Goal: Transaction & Acquisition: Purchase product/service

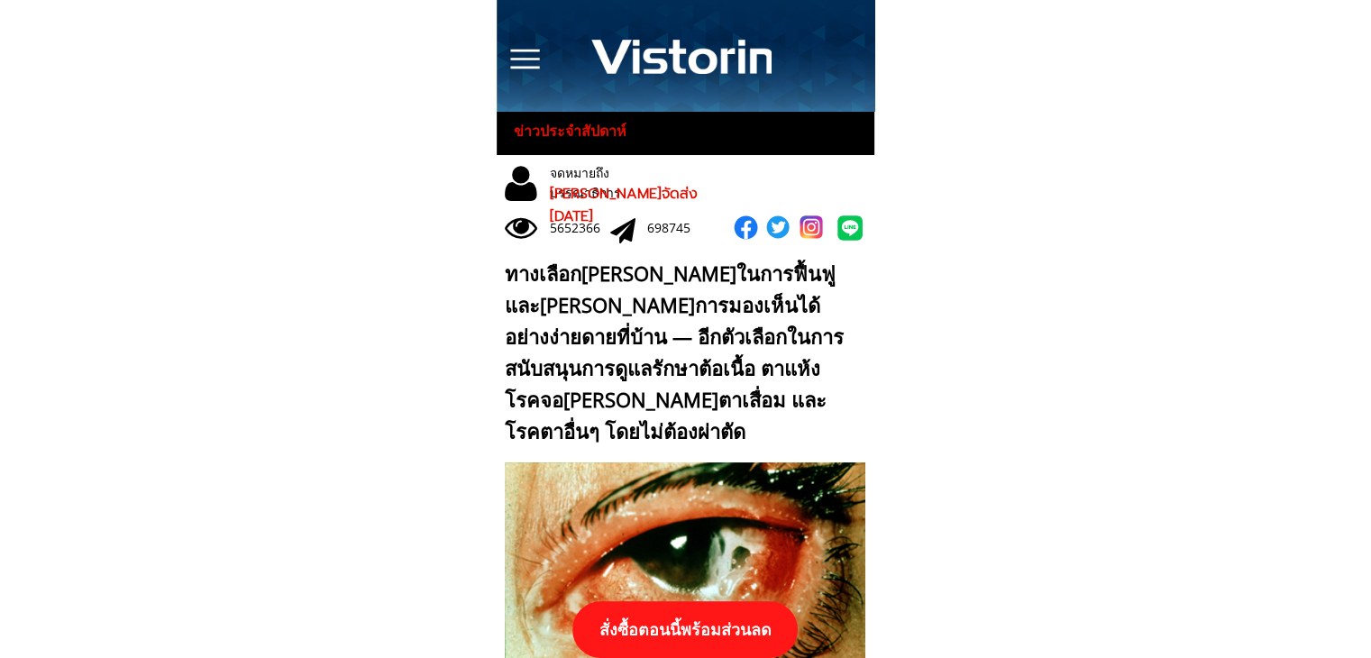
click at [694, 617] on p "สั่งซื้อตอนนี้พร้อมส่วนลด" at bounding box center [684, 629] width 225 height 57
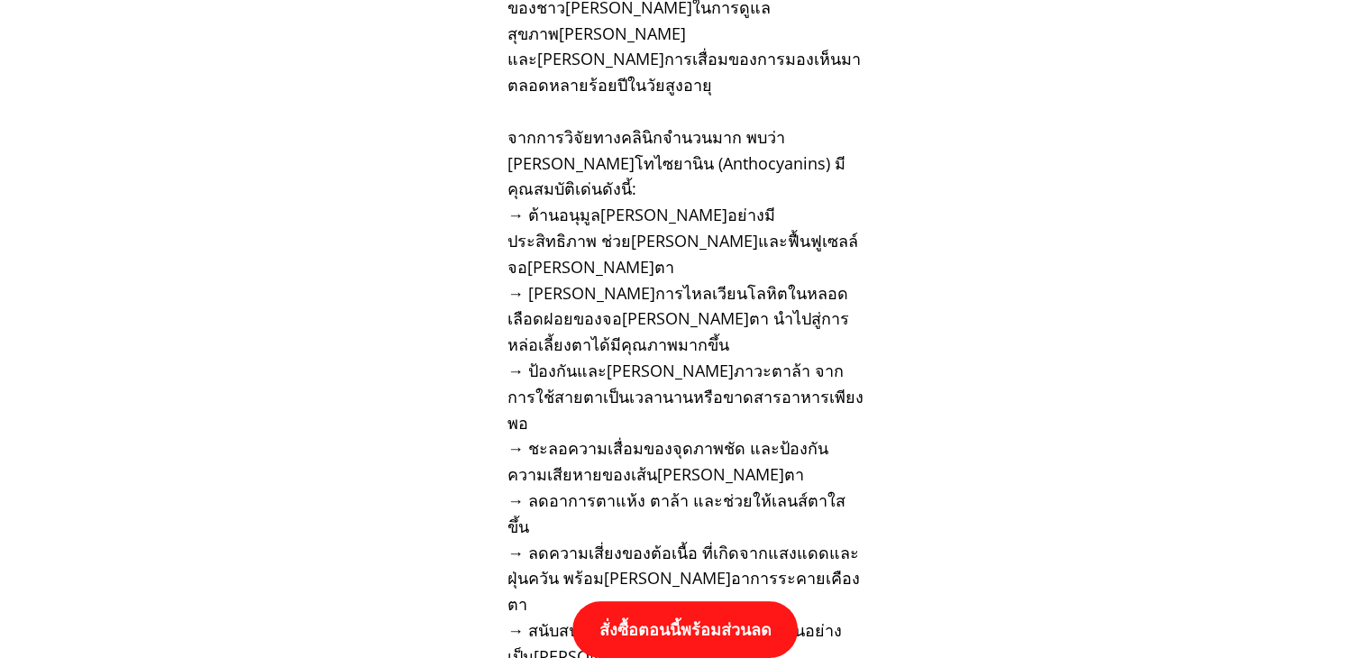
scroll to position [18717, 0]
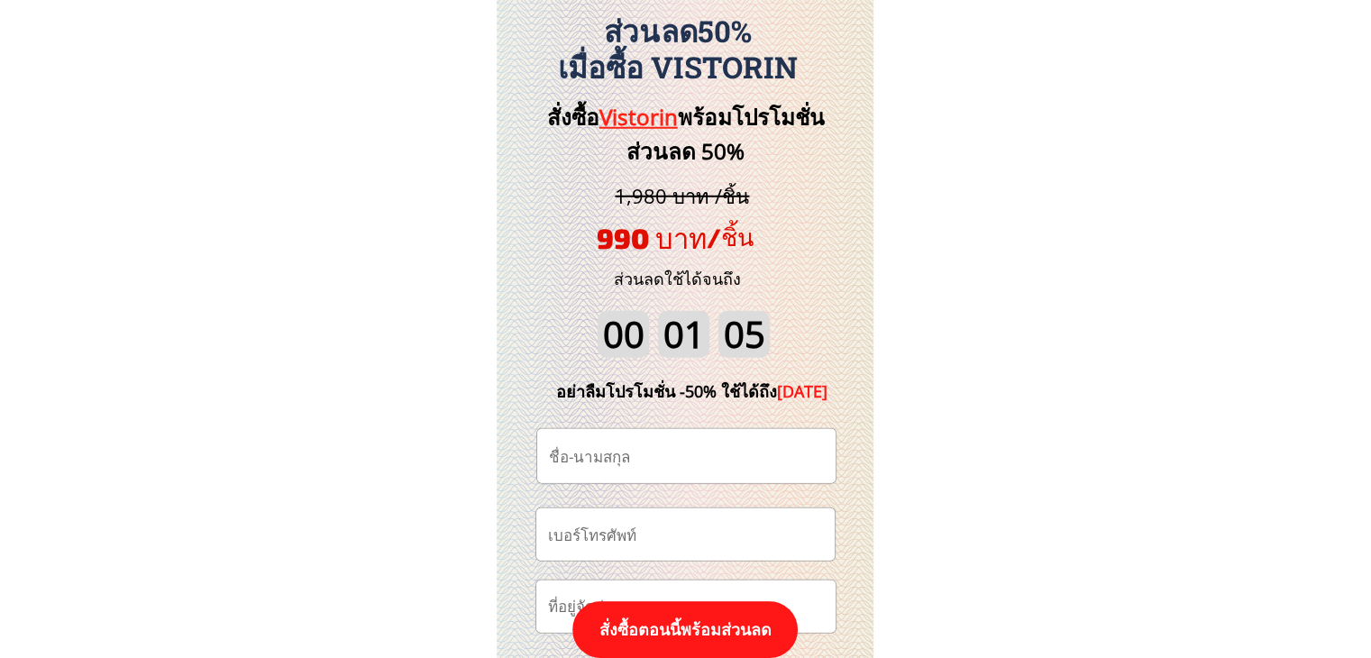
click at [663, 542] on input "tel" at bounding box center [685, 533] width 284 height 51
paste input "0868857712"
type input "0868857712"
click at [641, 459] on input "text" at bounding box center [686, 456] width 284 height 54
paste input "[PERSON_NAME]"
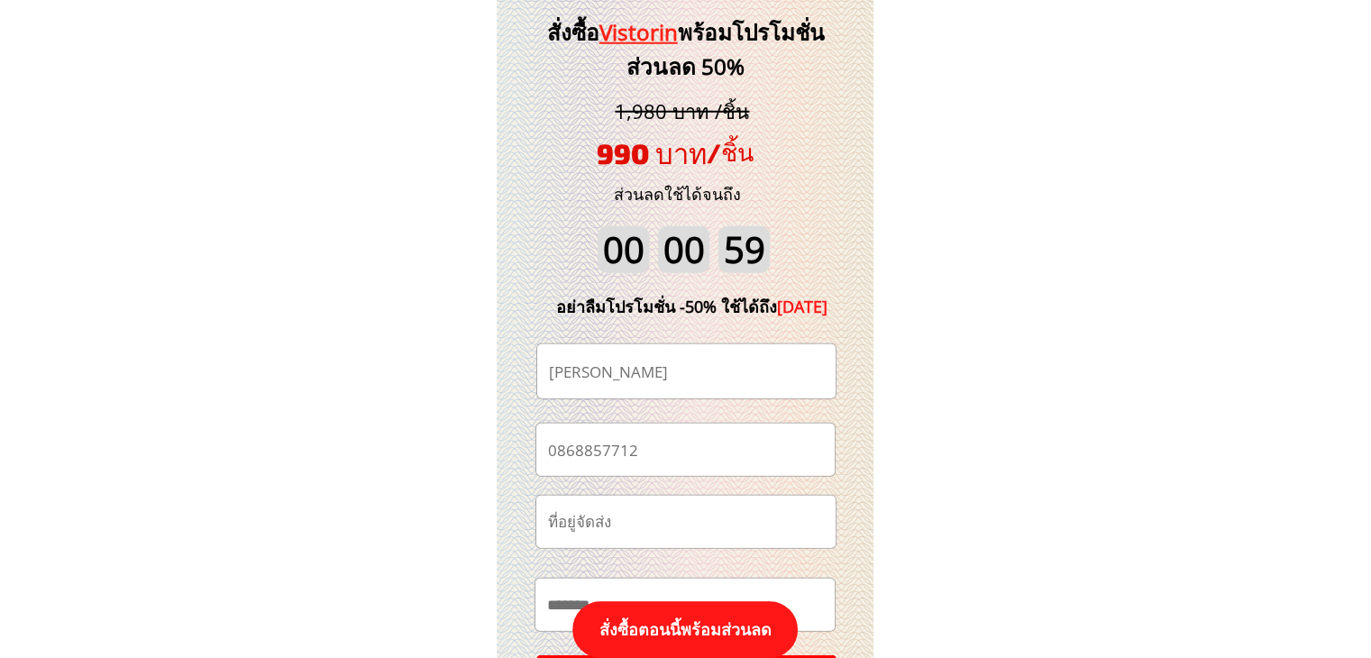
scroll to position [18898, 0]
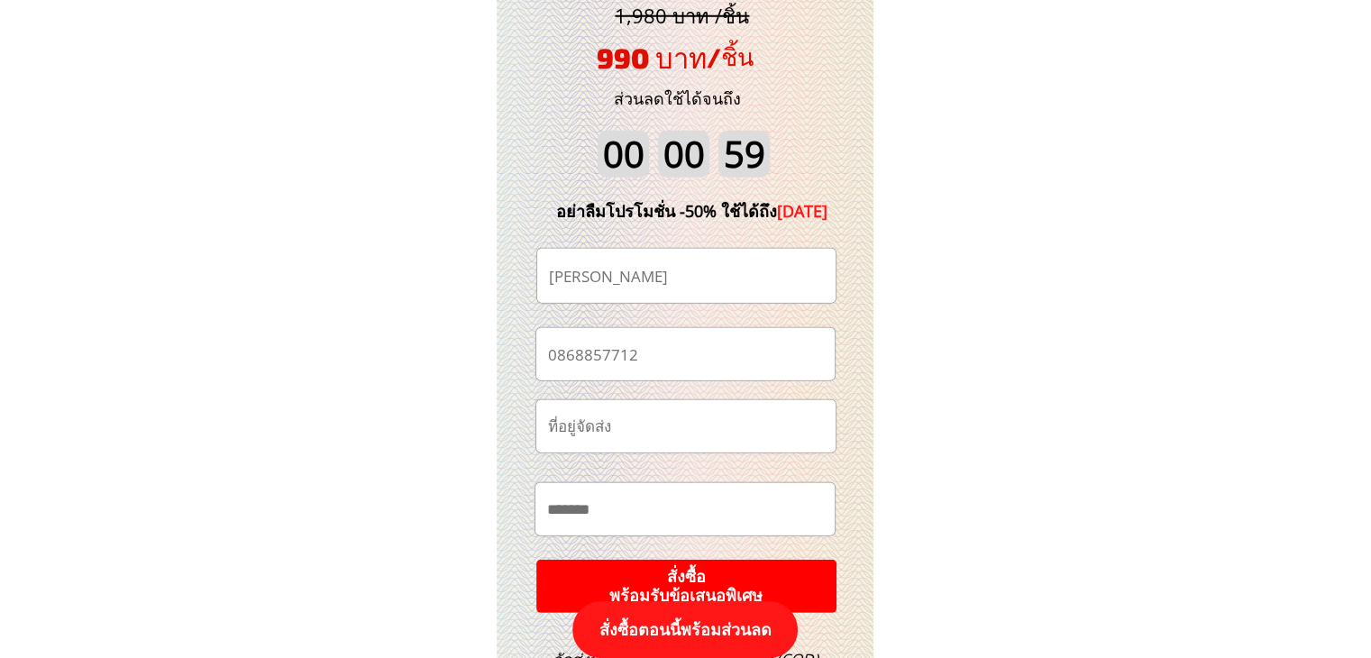
type input "[PERSON_NAME]"
click at [683, 568] on p "สั่งซื้อ พร้อมรับข้อเสนอพิเศษ" at bounding box center [686, 586] width 302 height 54
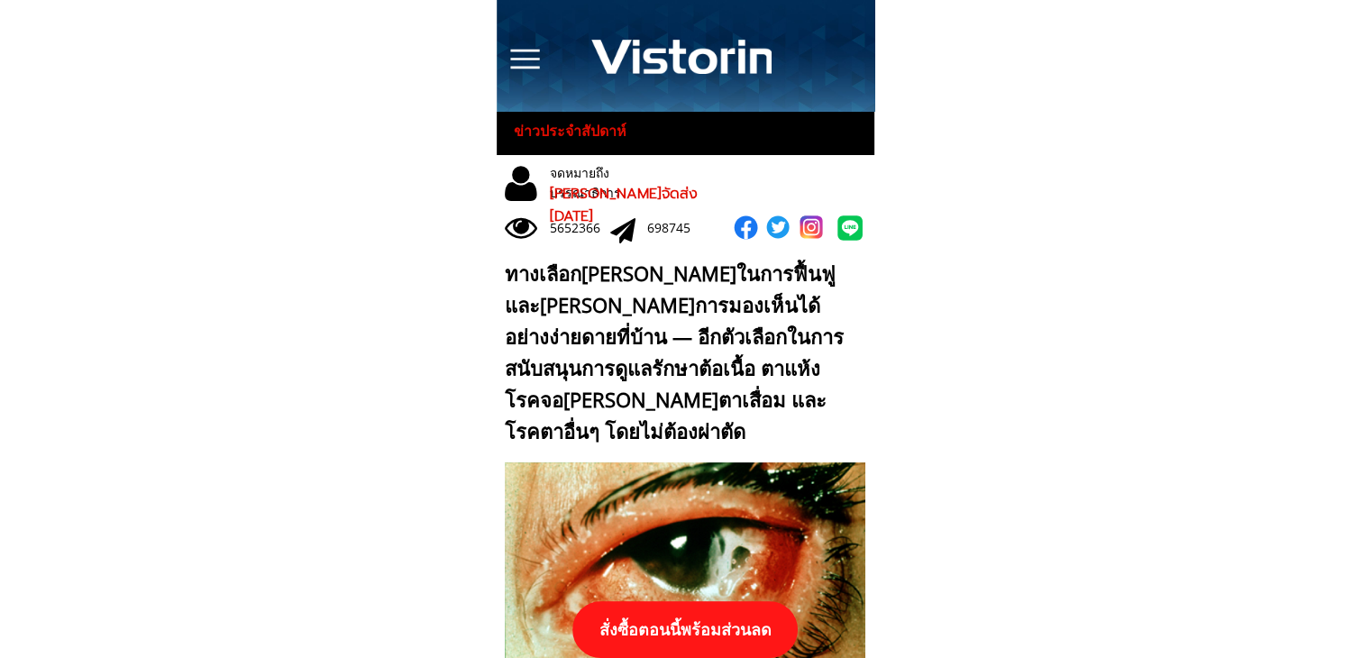
drag, startPoint x: 726, startPoint y: 638, endPoint x: 728, endPoint y: 626, distance: 12.0
click at [726, 634] on p "สั่งซื้อตอนนี้พร้อมส่วนลด" at bounding box center [684, 629] width 225 height 57
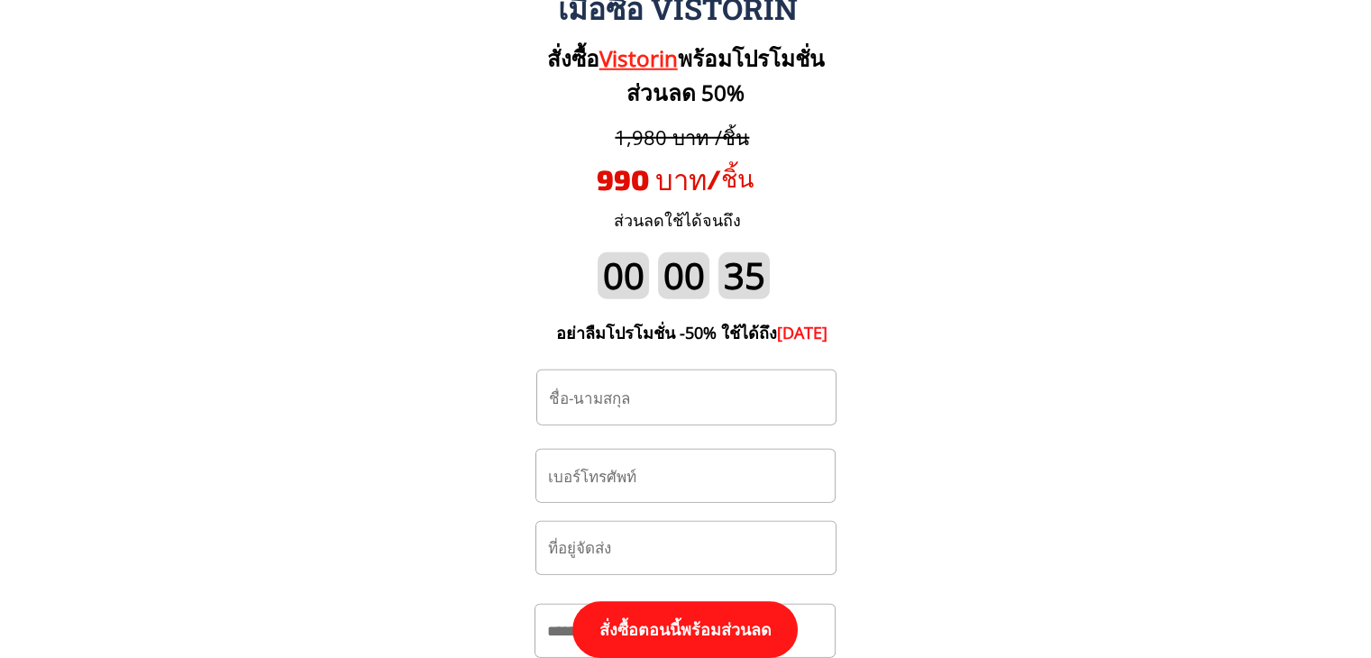
scroll to position [18808, 0]
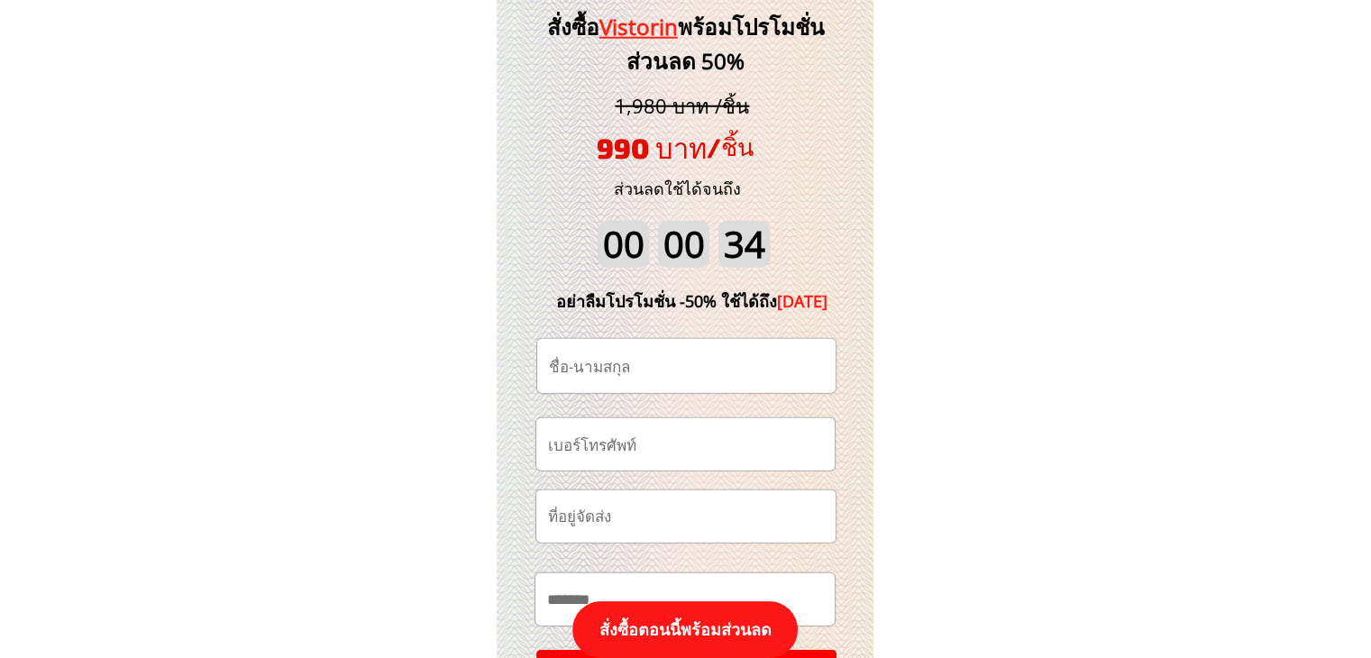
click at [706, 452] on input "tel" at bounding box center [685, 443] width 284 height 51
paste input "0813674173"
type input "0813674173"
click at [652, 361] on input "text" at bounding box center [686, 366] width 284 height 54
paste input "วันดี สัมพันธ์"
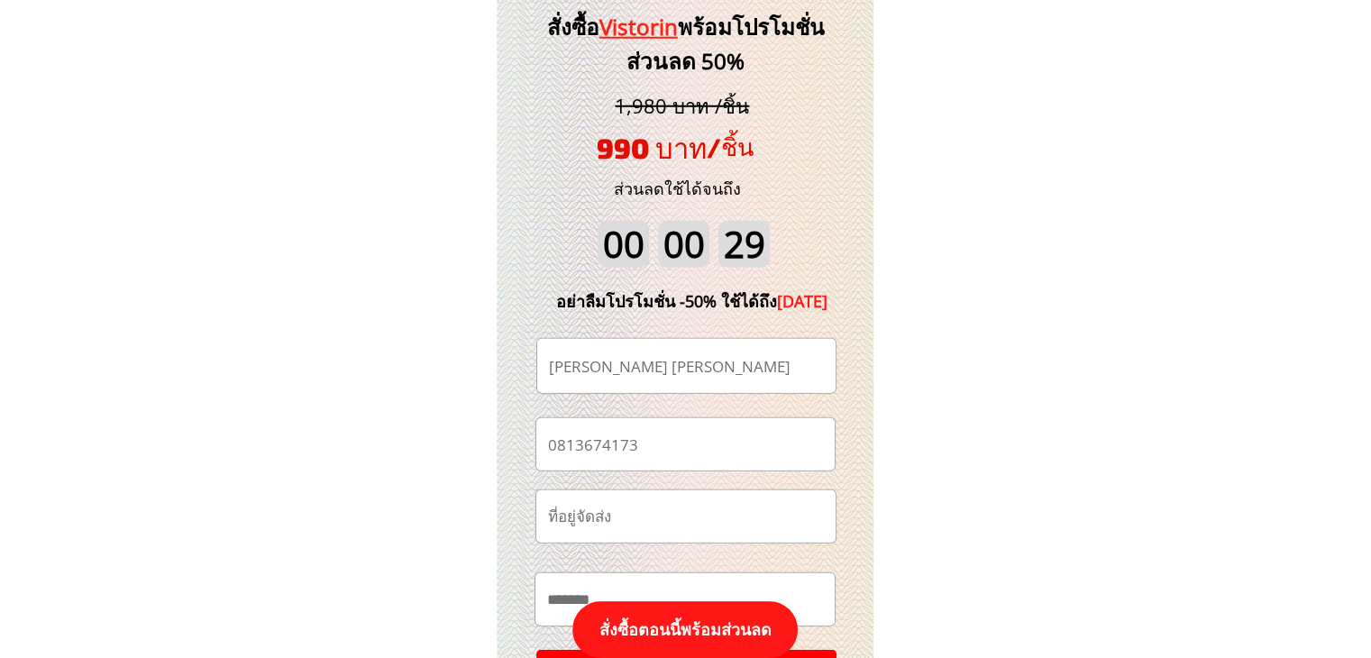
scroll to position [18988, 0]
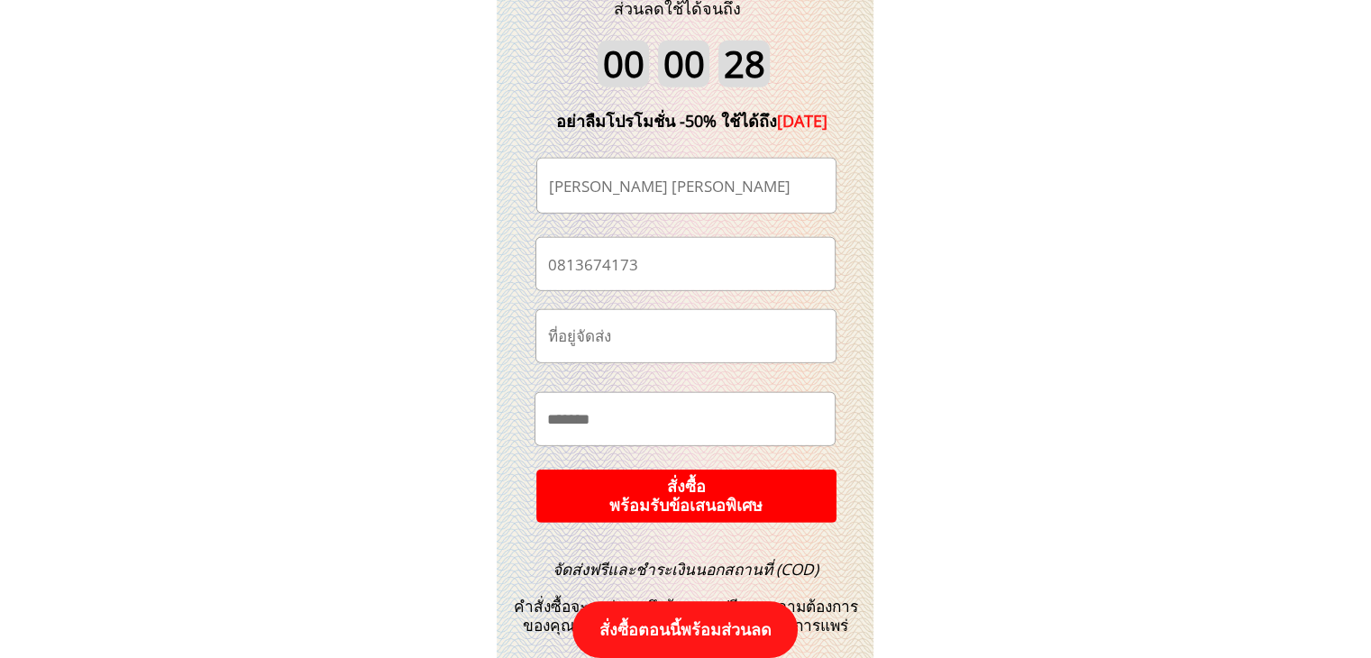
type input "วันดี สัมพันธ์"
click at [698, 481] on p "สั่งซื้อ พร้อมรับข้อเสนอพิเศษ" at bounding box center [686, 496] width 324 height 58
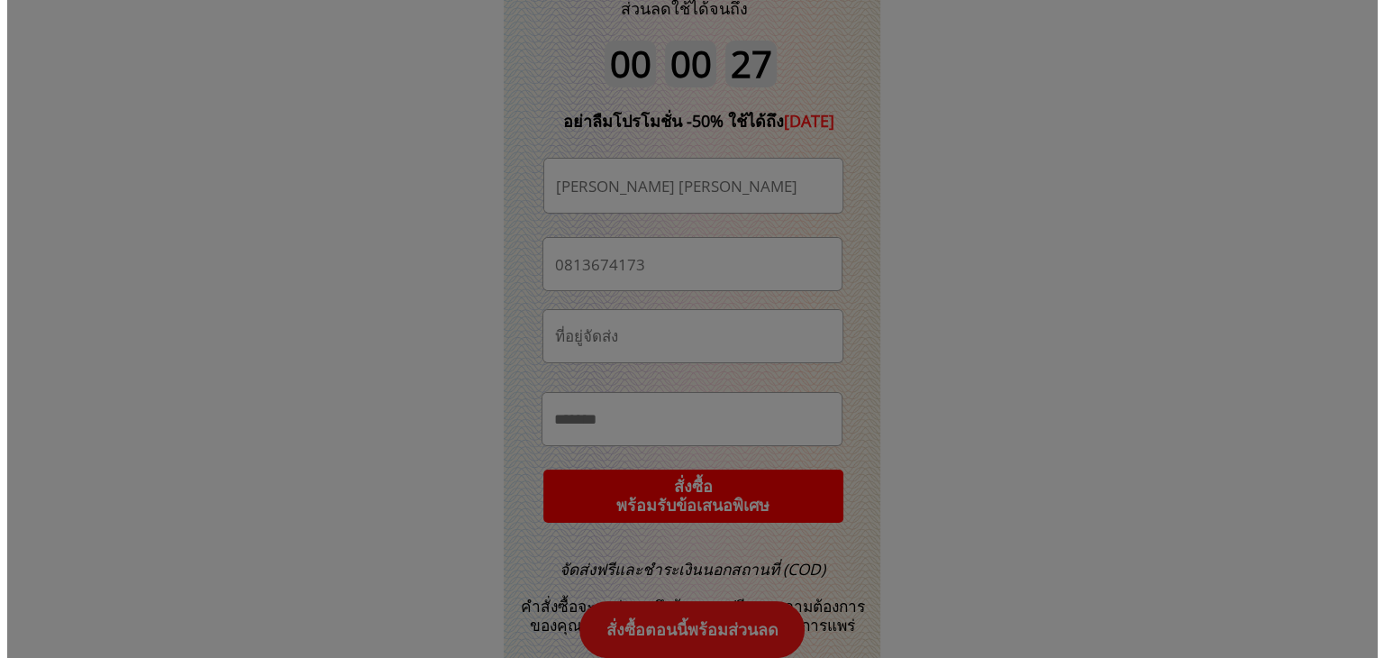
scroll to position [0, 0]
